Goal: Information Seeking & Learning: Check status

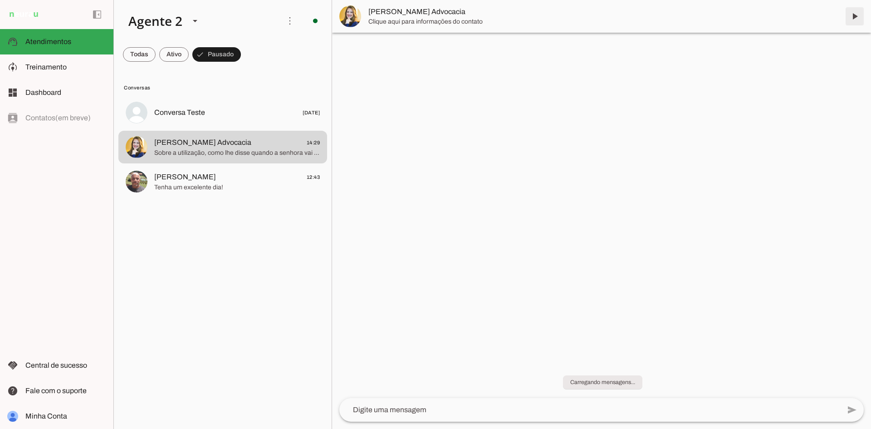
click at [852, 13] on span at bounding box center [854, 16] width 22 height 22
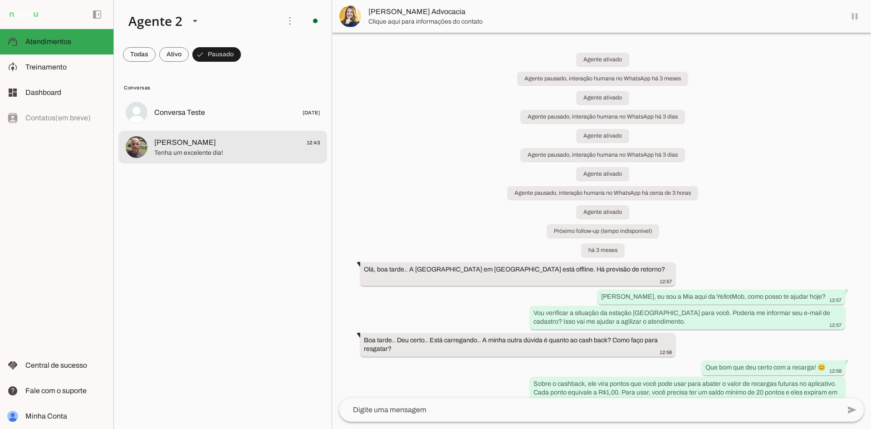
click at [268, 141] on span "[PERSON_NAME] 12:43" at bounding box center [237, 142] width 166 height 11
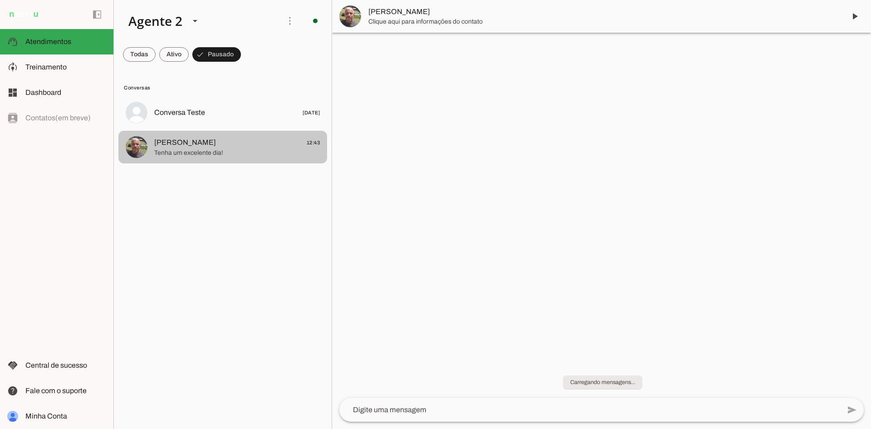
scroll to position [2135, 0]
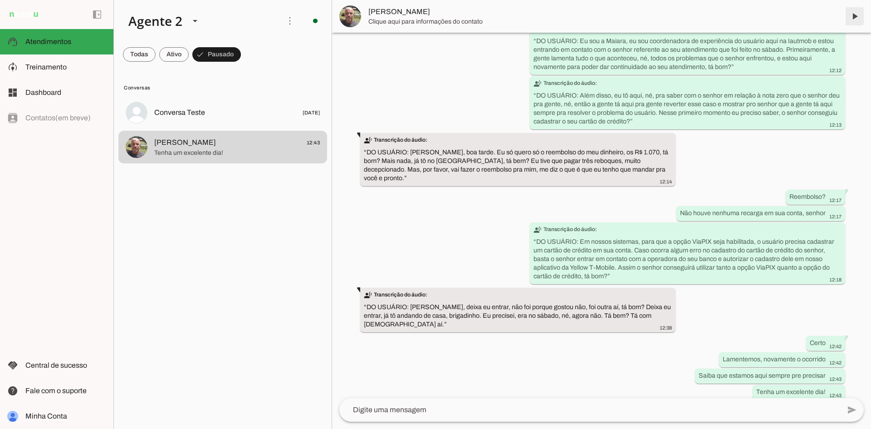
click at [855, 16] on span at bounding box center [854, 16] width 22 height 22
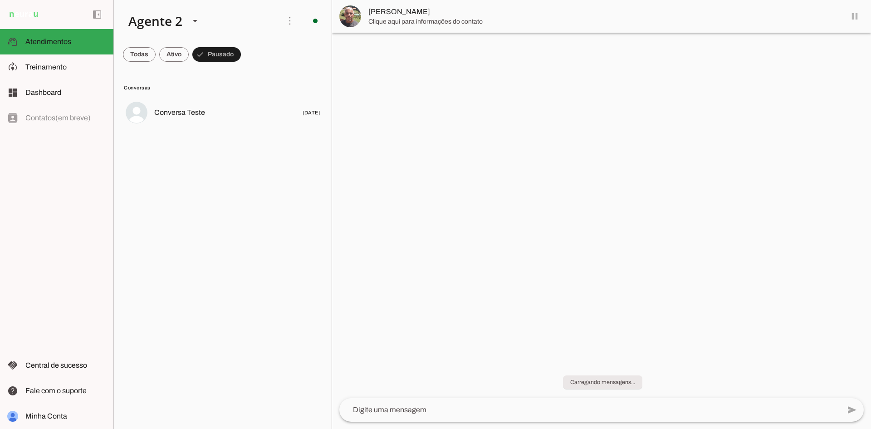
scroll to position [0, 0]
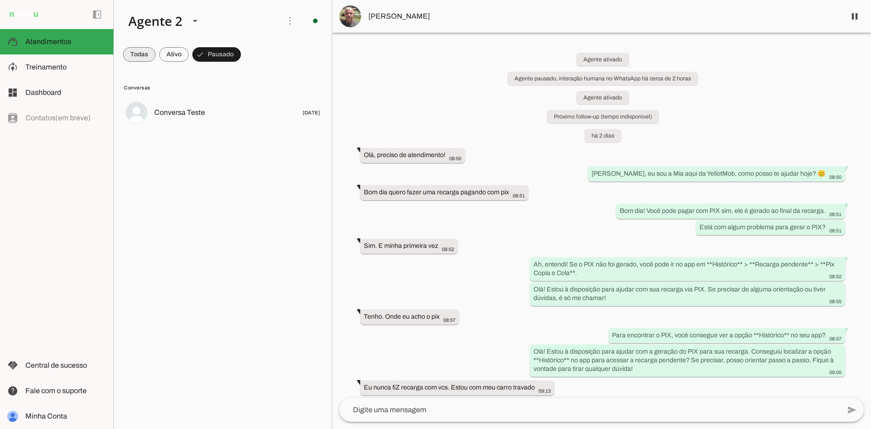
click at [144, 58] on span at bounding box center [139, 55] width 33 height 22
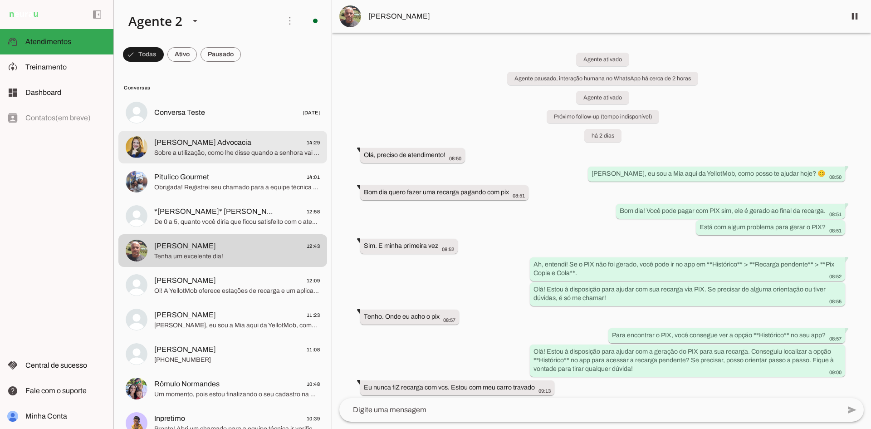
click at [247, 151] on span "Sobre a utilização, como lhe disse quando a senhora vai na tela de iniciar a re…" at bounding box center [237, 152] width 166 height 9
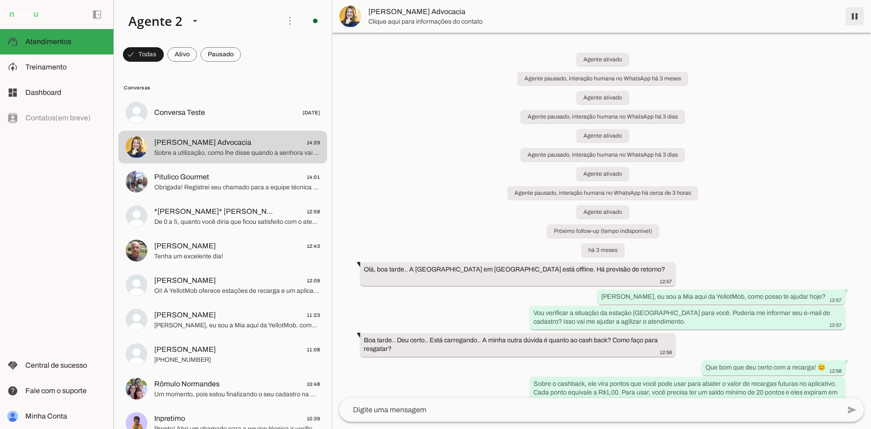
scroll to position [4388, 0]
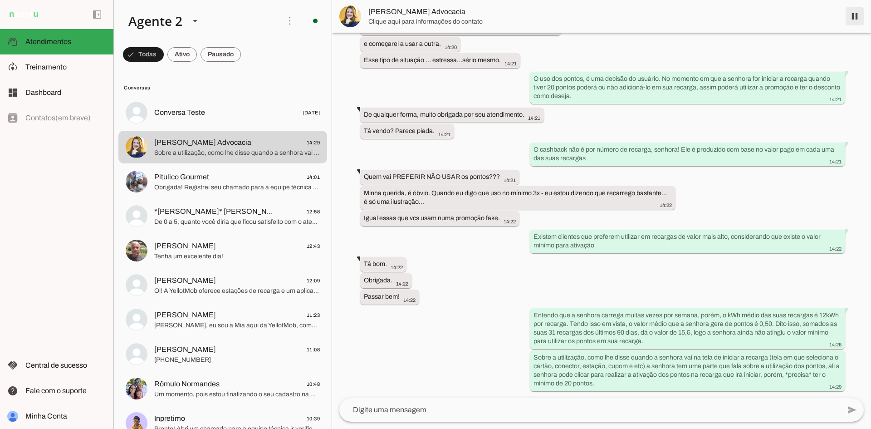
click at [854, 17] on span at bounding box center [854, 16] width 22 height 22
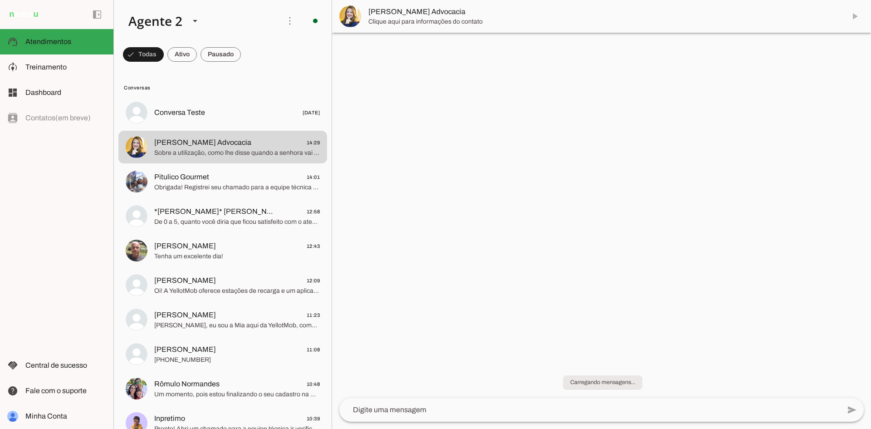
scroll to position [0, 0]
click at [852, 17] on md-item "[PERSON_NAME] Advocacia" at bounding box center [601, 16] width 539 height 33
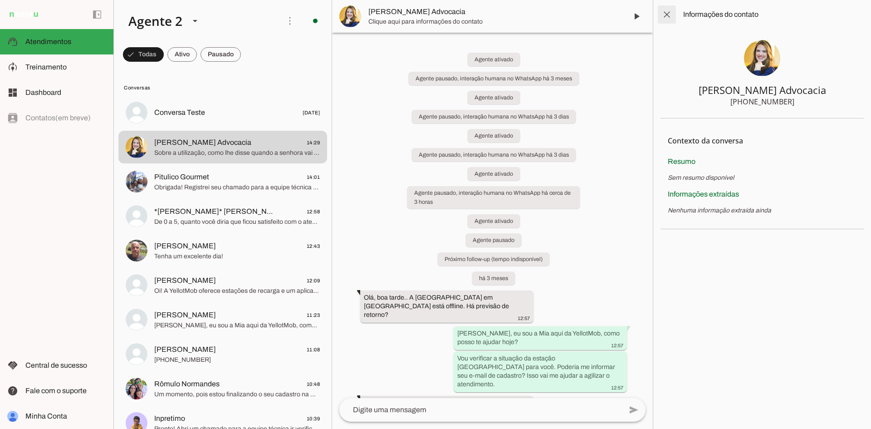
click at [667, 16] on span at bounding box center [667, 15] width 22 height 22
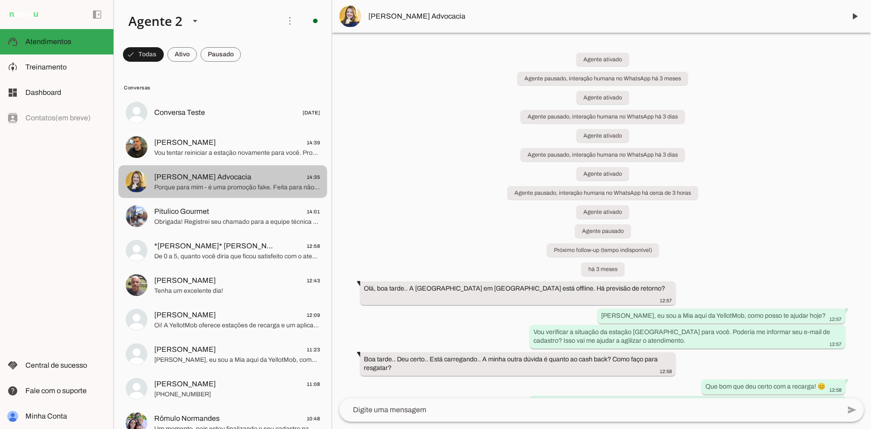
click at [263, 185] on span "Porque para mim - é uma promoção fake. Feita para não ser usada." at bounding box center [237, 187] width 166 height 9
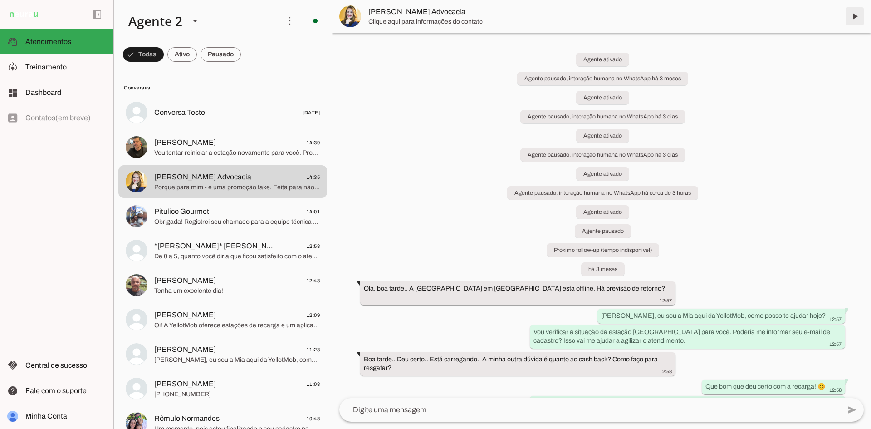
click at [855, 15] on span at bounding box center [854, 16] width 22 height 22
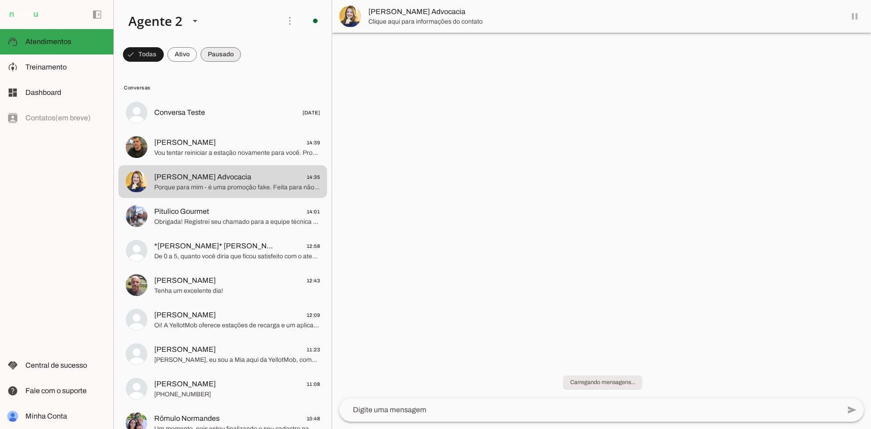
click at [219, 54] on span at bounding box center [220, 55] width 40 height 22
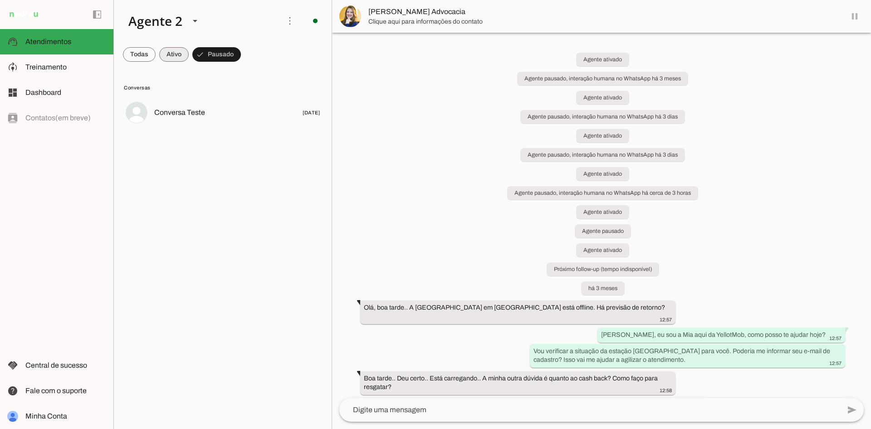
click at [170, 55] on span at bounding box center [173, 55] width 29 height 22
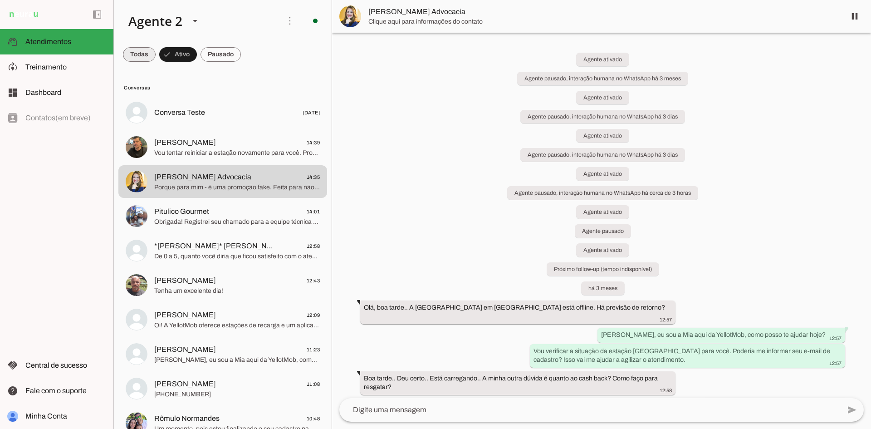
click at [135, 54] on span at bounding box center [139, 55] width 33 height 22
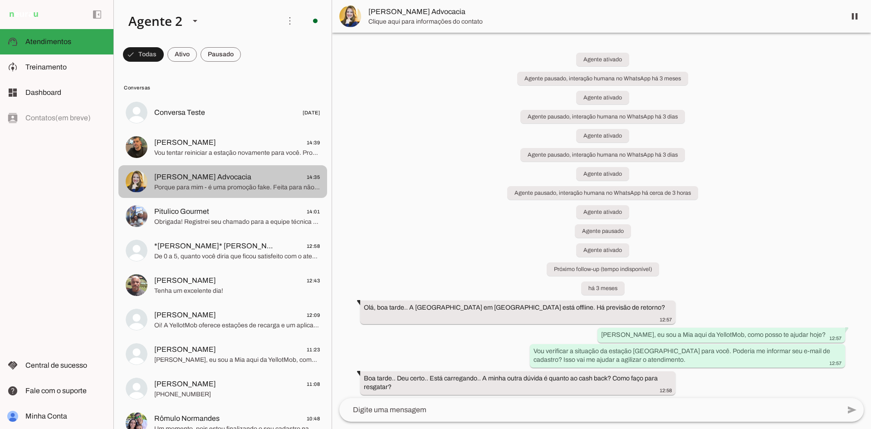
click at [258, 197] on md-item "[PERSON_NAME] Advocacia 14:35 Porque para mim - é uma promoção fake. Feita para…" at bounding box center [222, 181] width 209 height 33
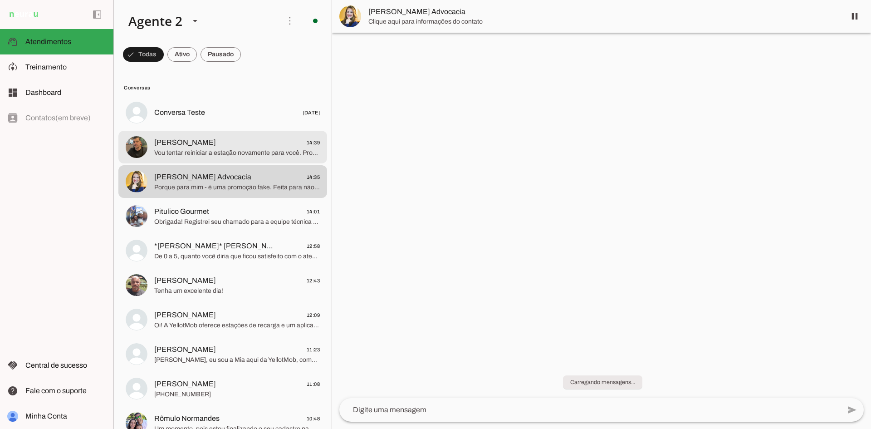
click at [246, 160] on md-item "[PERSON_NAME] 14:39 Vou tentar reiniciar a estação novamente para você. Pronto!…" at bounding box center [222, 147] width 209 height 33
